Goal: Find specific page/section: Find specific page/section

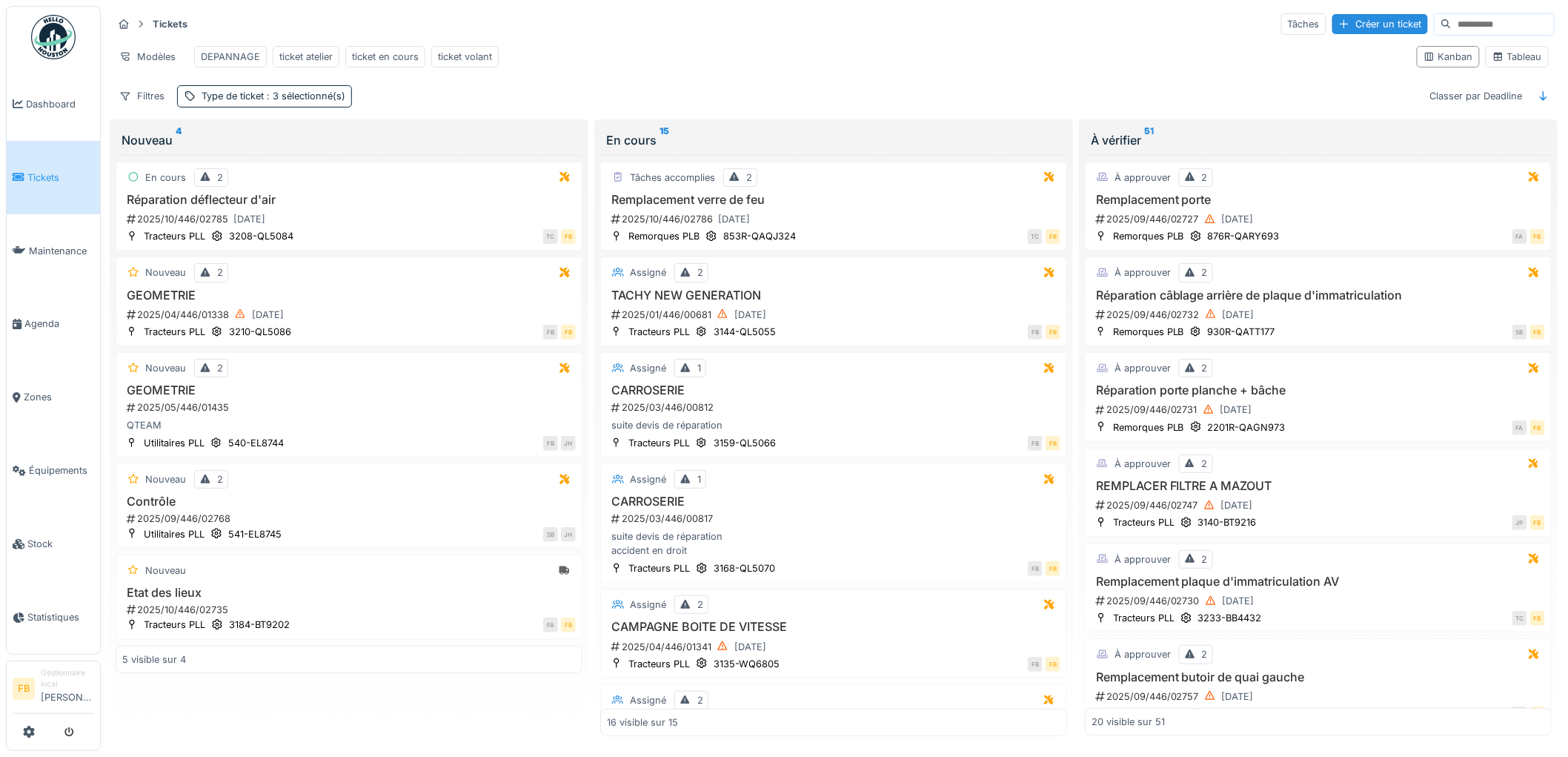
click at [19, 180] on li "Tickets" at bounding box center [53, 177] width 81 height 14
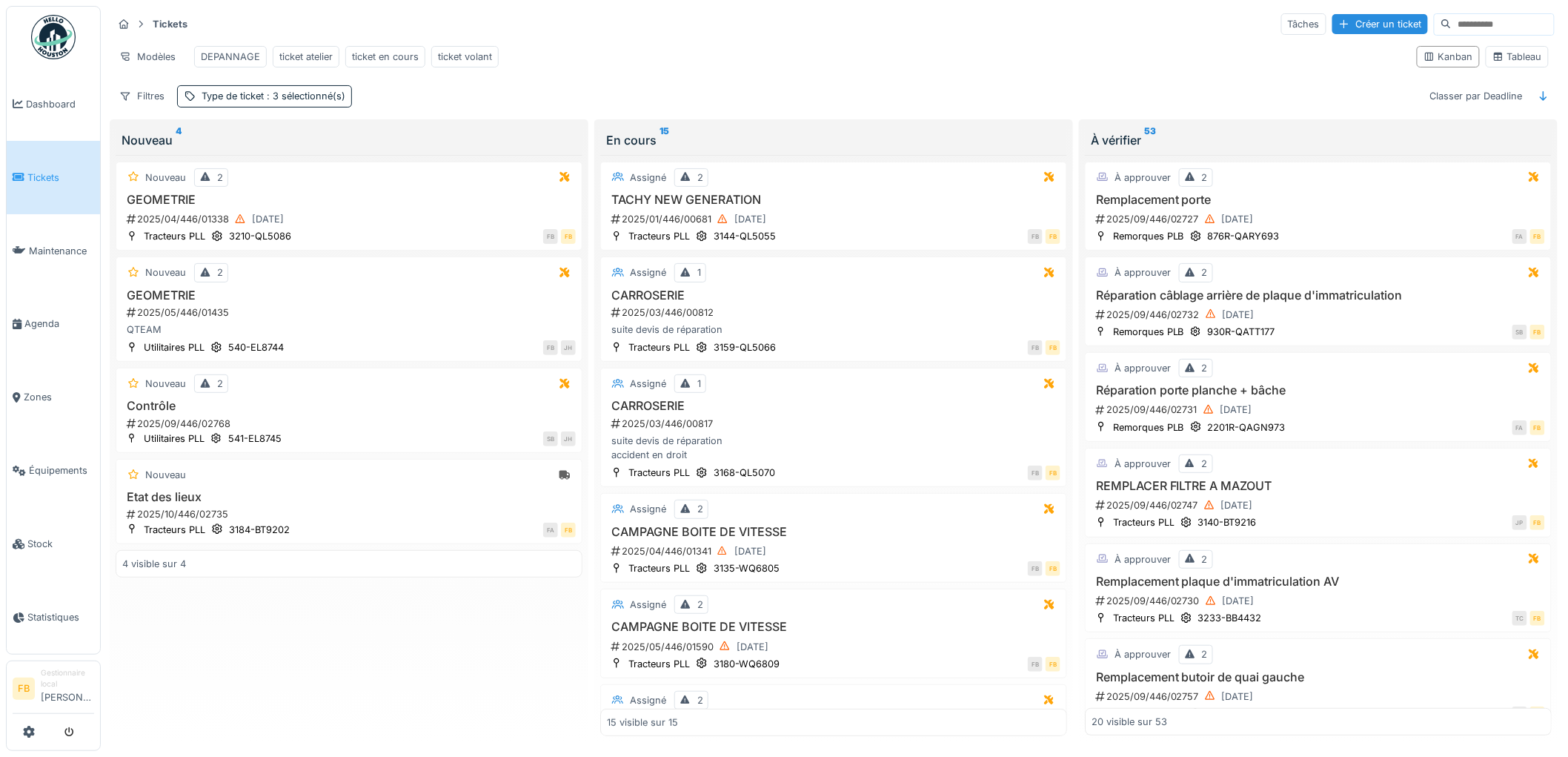
click at [26, 173] on li "Tickets" at bounding box center [53, 177] width 81 height 14
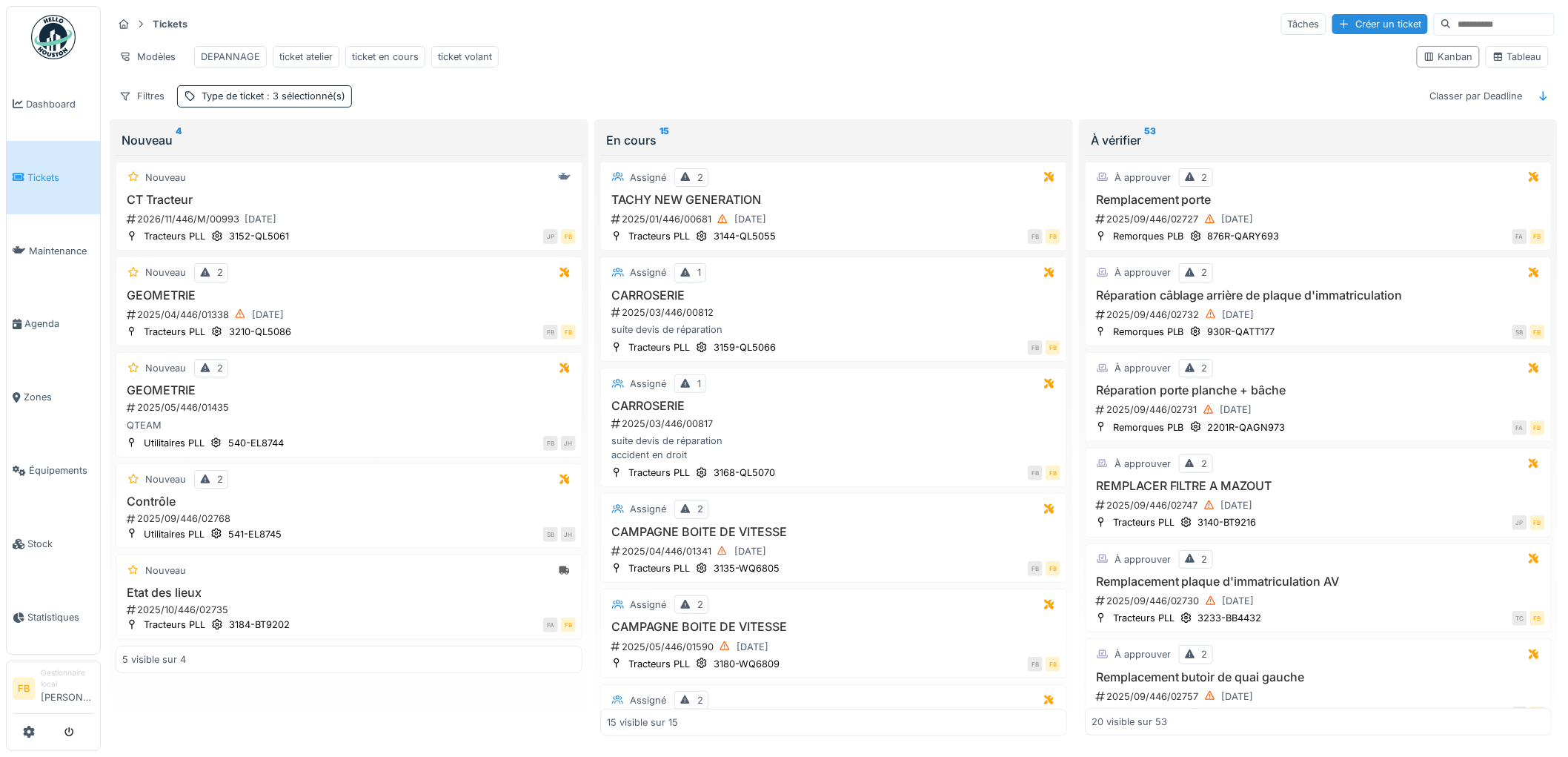
click at [61, 190] on link "Tickets" at bounding box center [53, 178] width 94 height 74
click at [38, 464] on span "Équipements" at bounding box center [61, 470] width 65 height 14
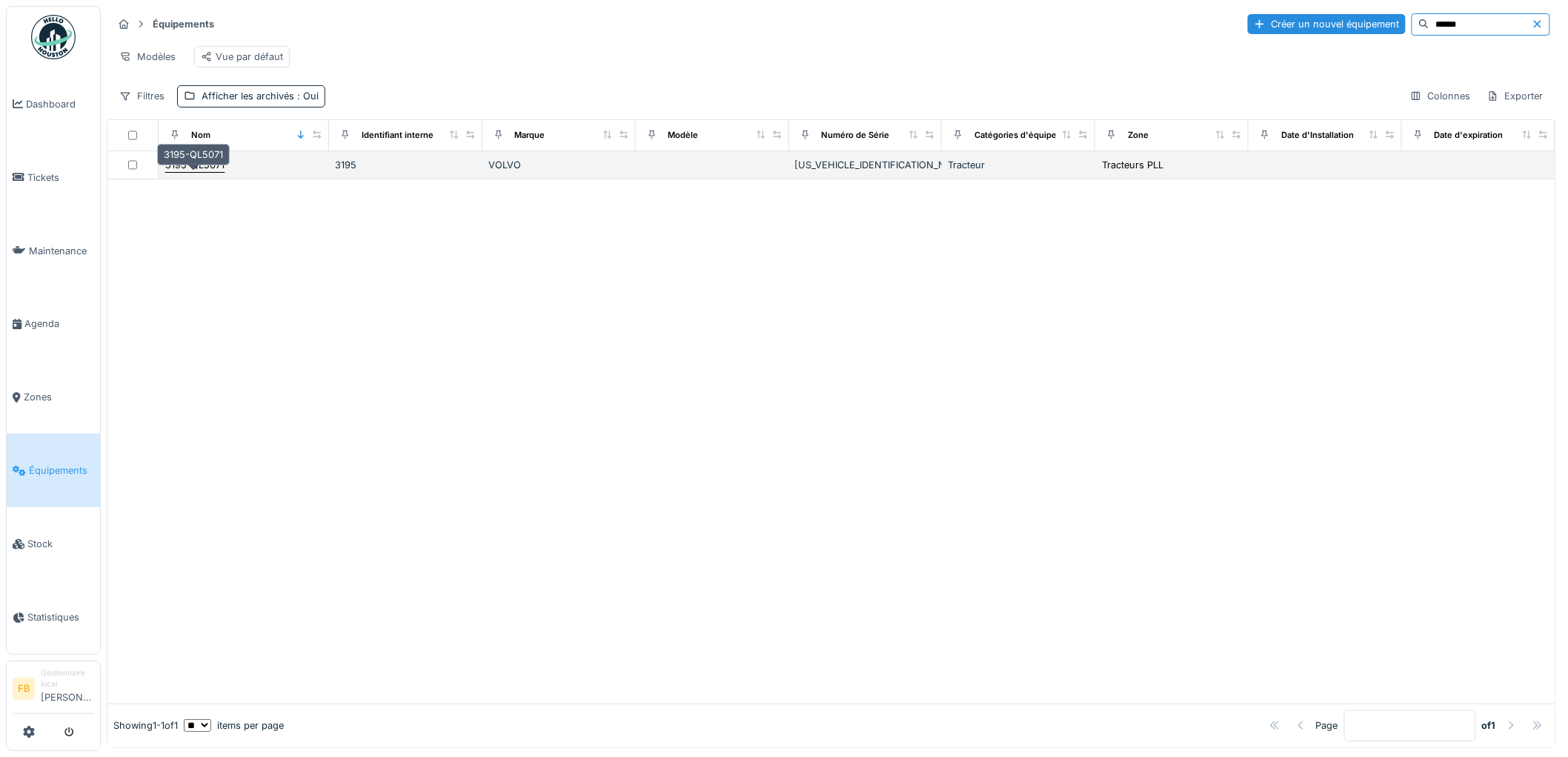
click at [211, 172] on div "3195-QL5071" at bounding box center [195, 165] width 60 height 14
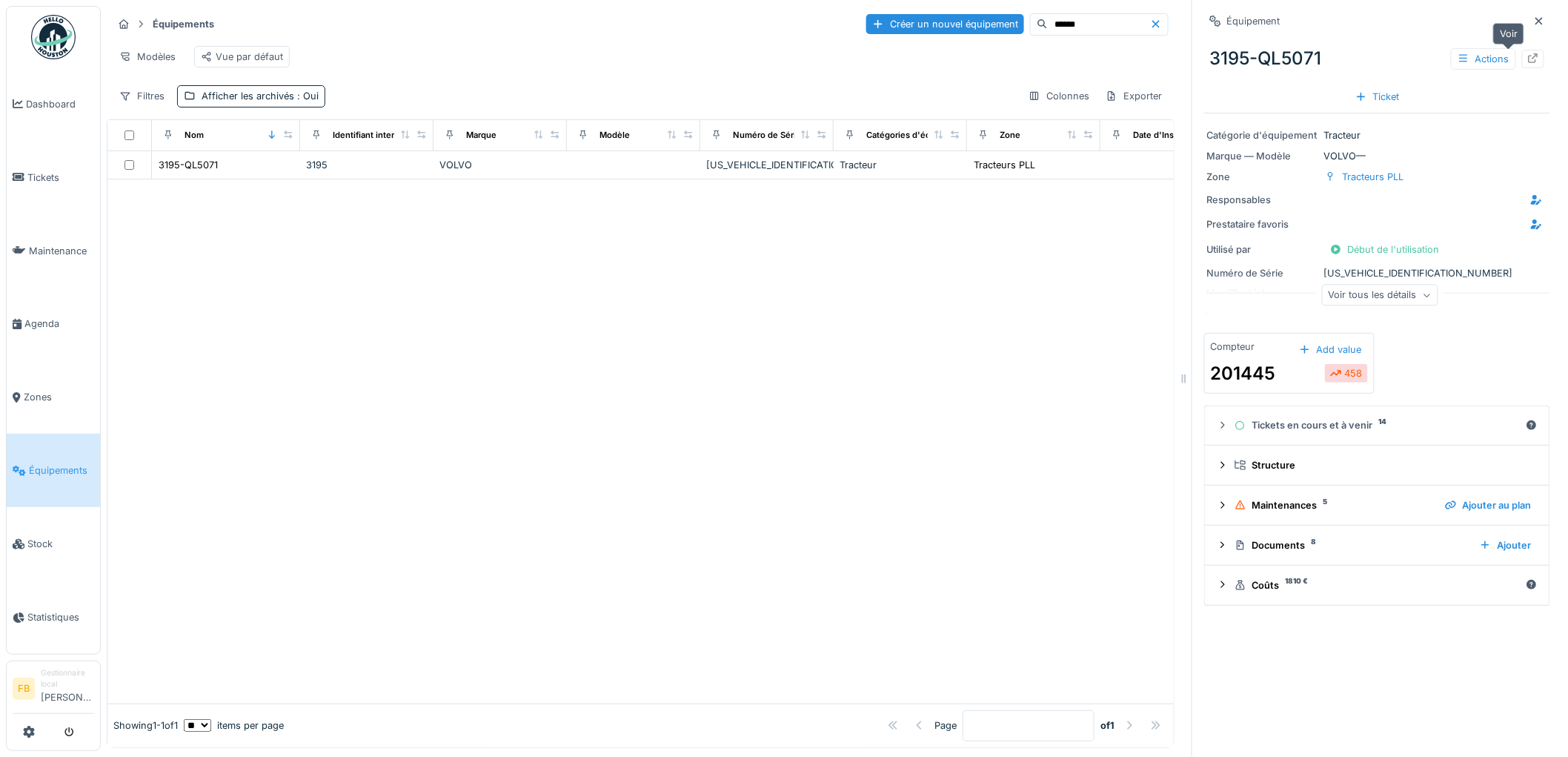
click at [1527, 60] on icon at bounding box center [1533, 58] width 12 height 9
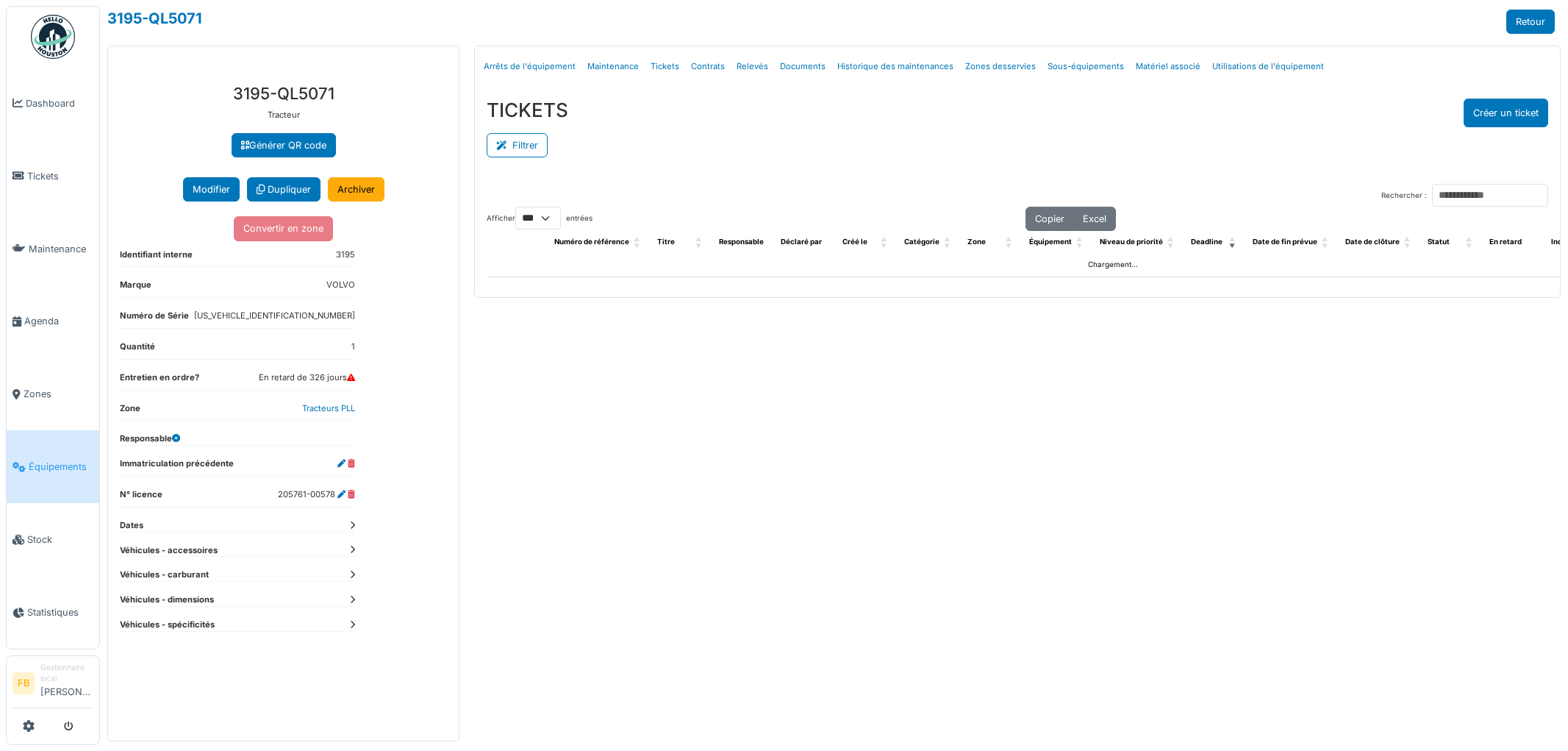
select select "***"
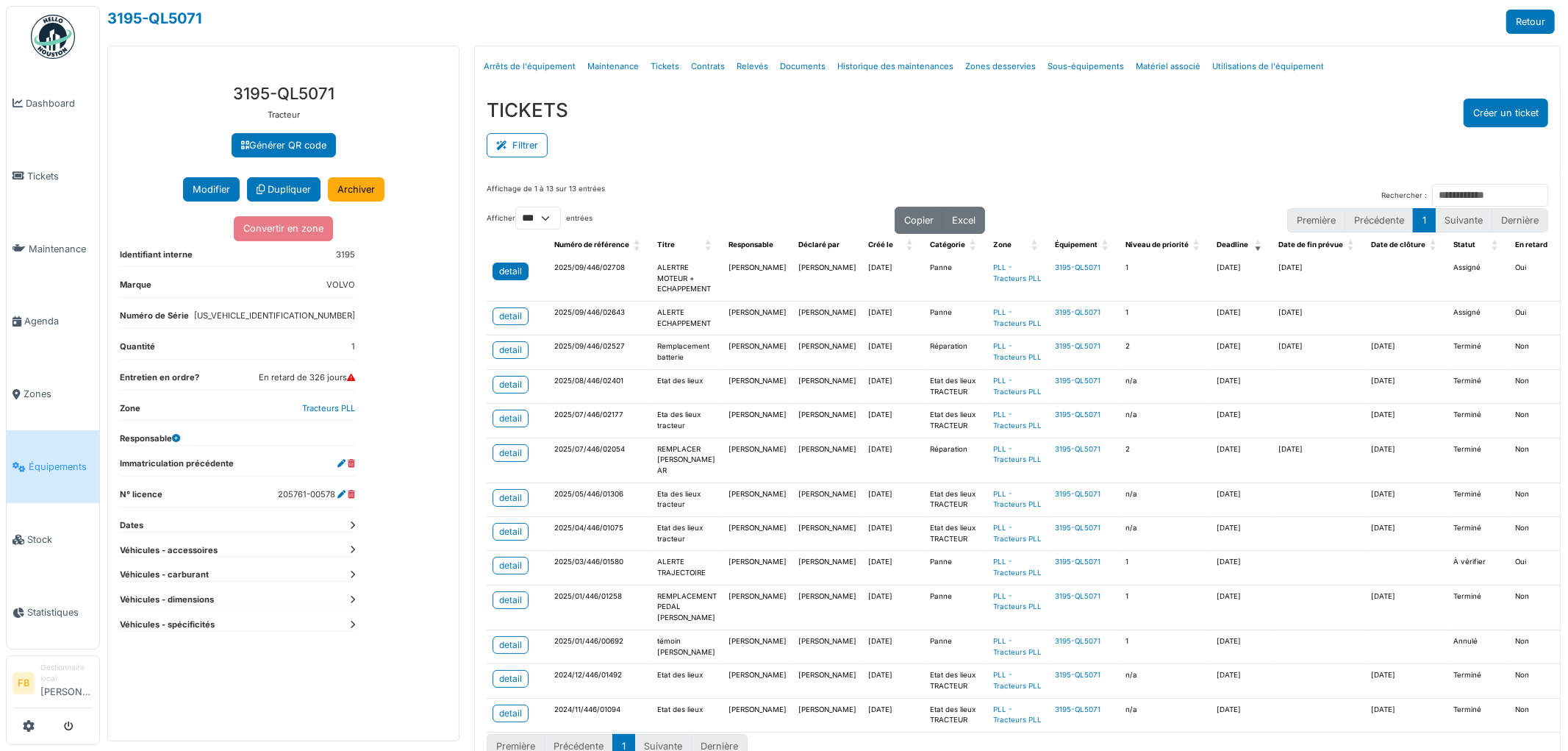
click at [502, 274] on div "detail" at bounding box center [510, 271] width 23 height 13
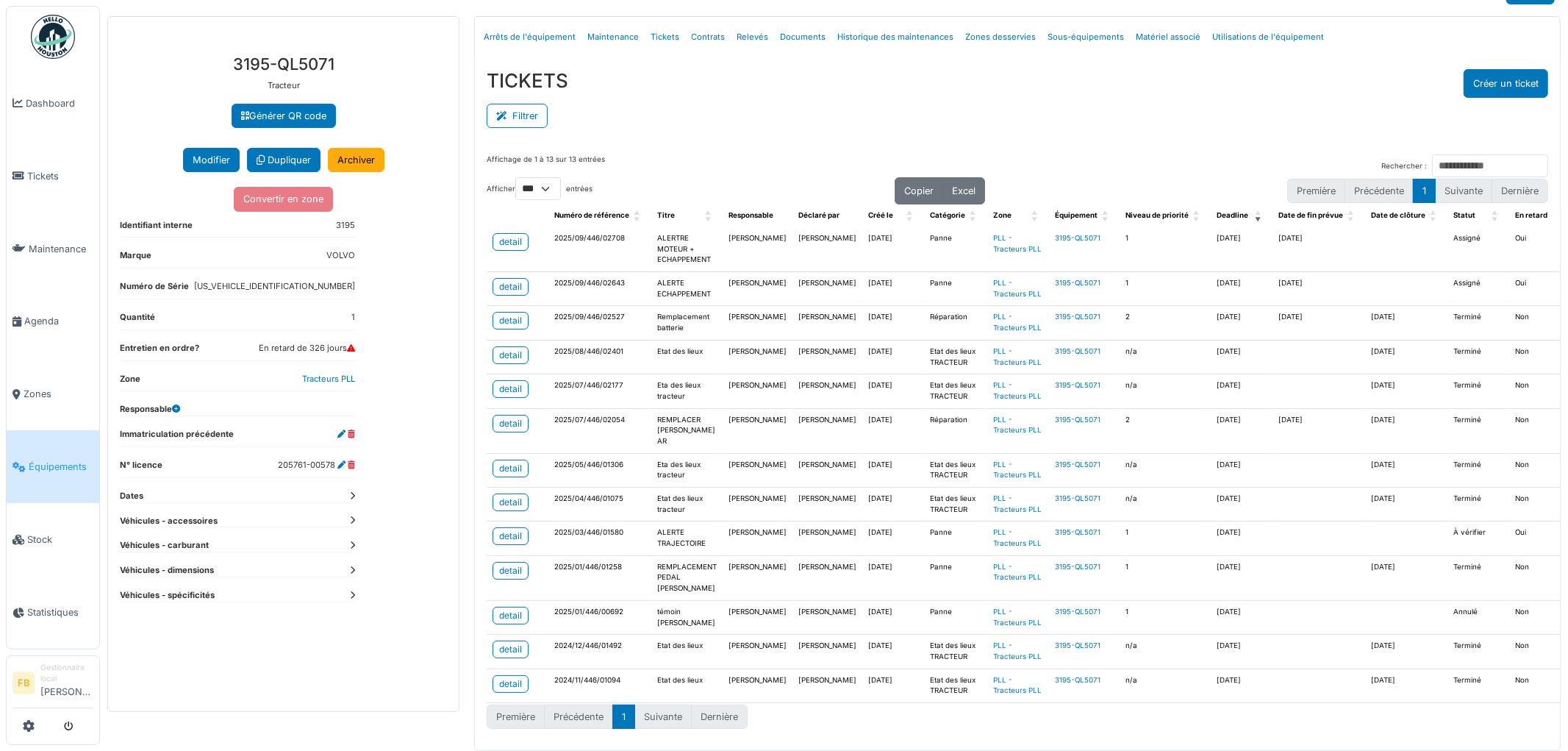
scroll to position [151, 0]
click at [508, 529] on div "detail" at bounding box center [510, 536] width 23 height 13
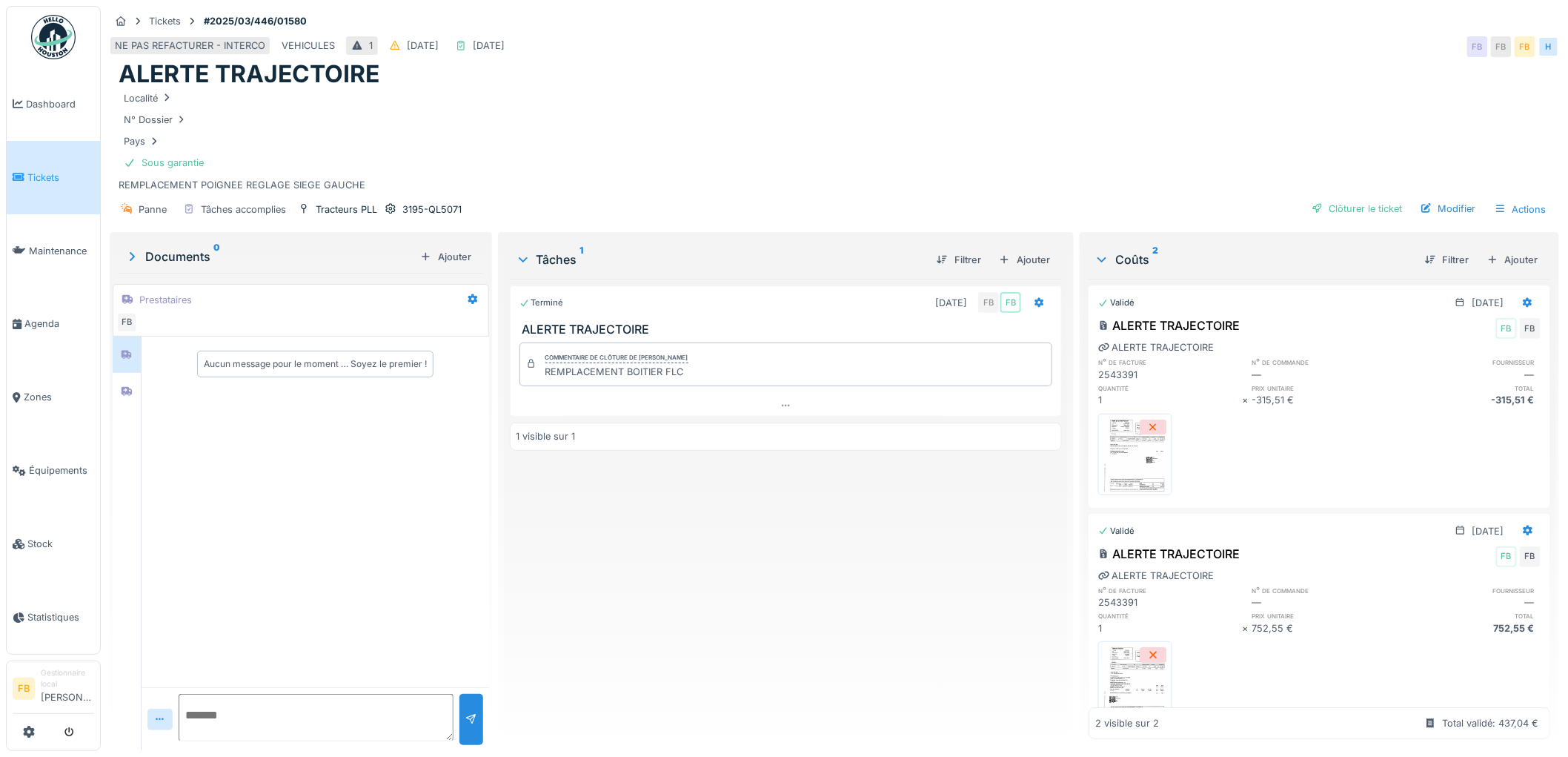
click at [1128, 450] on img at bounding box center [1135, 454] width 67 height 74
click at [1113, 660] on img at bounding box center [1135, 682] width 67 height 74
click at [42, 190] on link "Tickets" at bounding box center [53, 178] width 94 height 74
